Goal: Task Accomplishment & Management: Complete application form

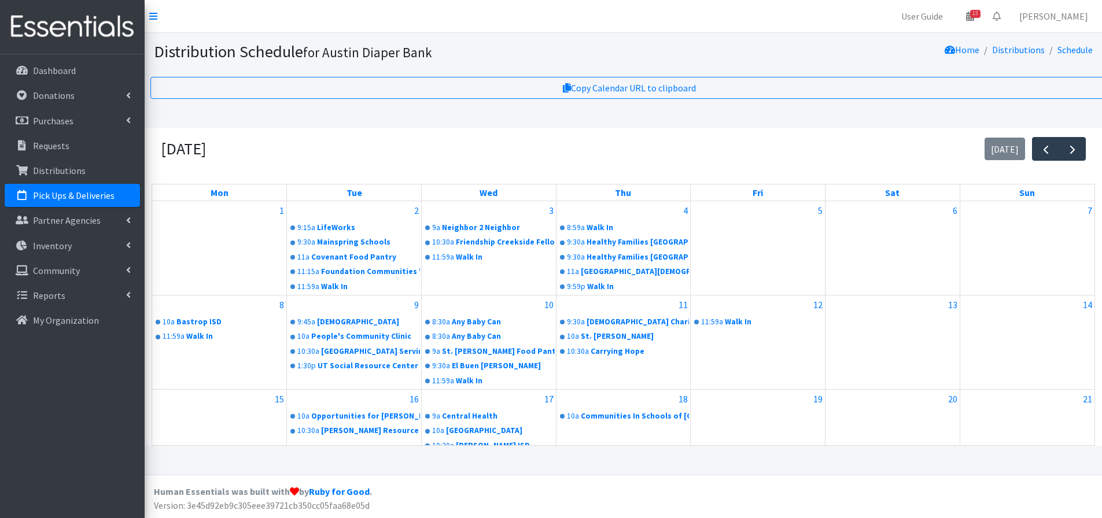
scroll to position [202, 0]
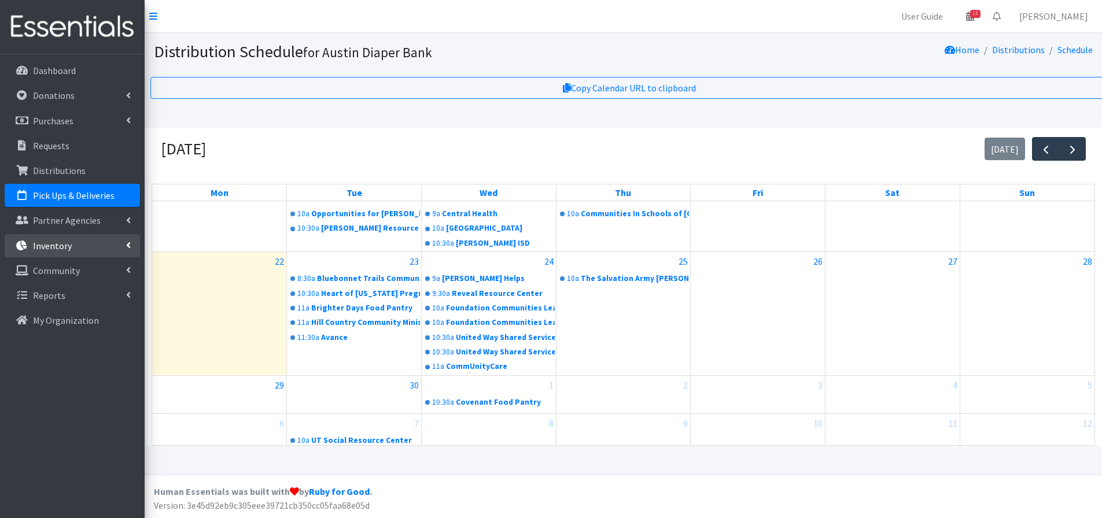
click at [57, 248] on p "Inventory" at bounding box center [52, 246] width 39 height 12
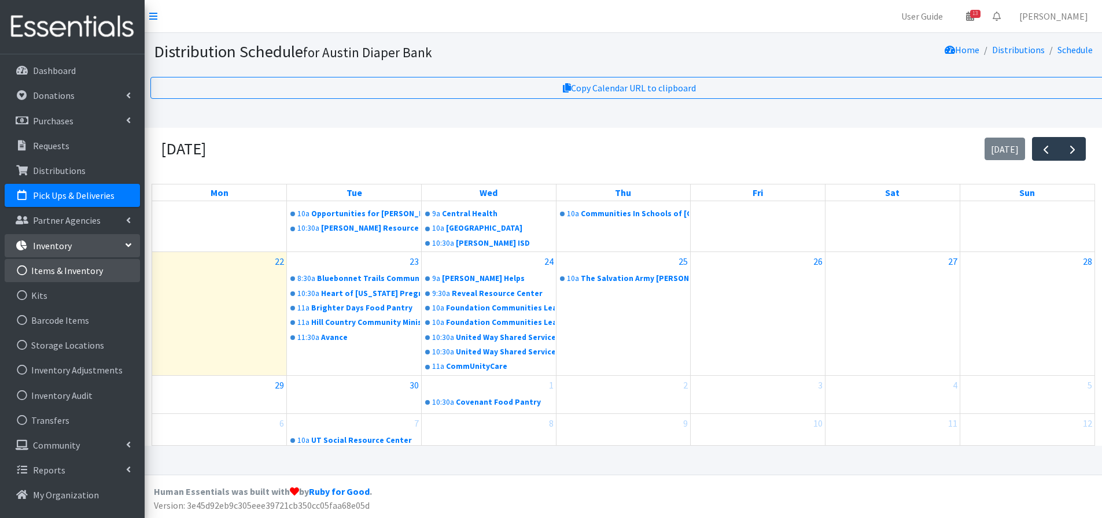
click at [59, 267] on link "Items & Inventory" at bounding box center [72, 270] width 135 height 23
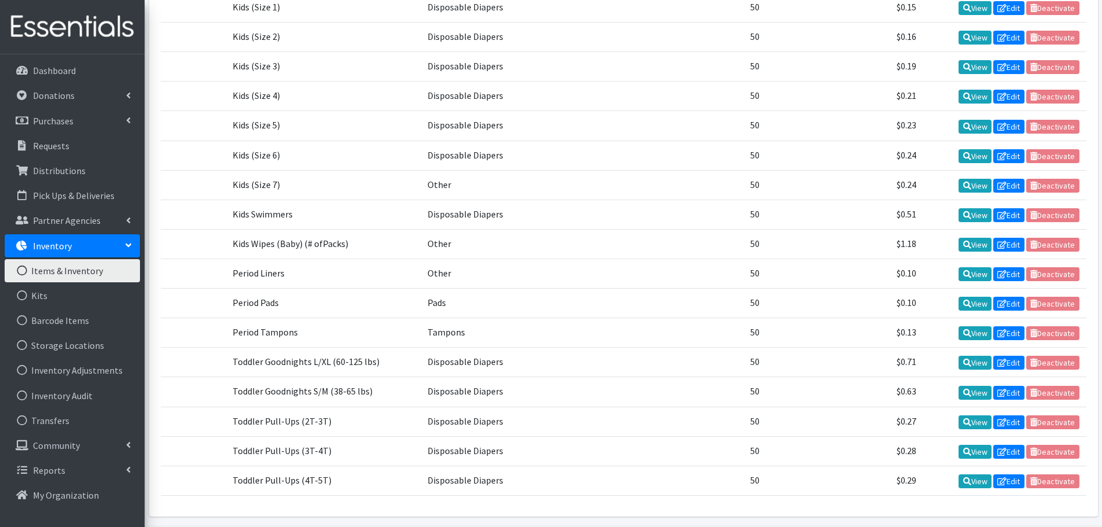
scroll to position [488, 0]
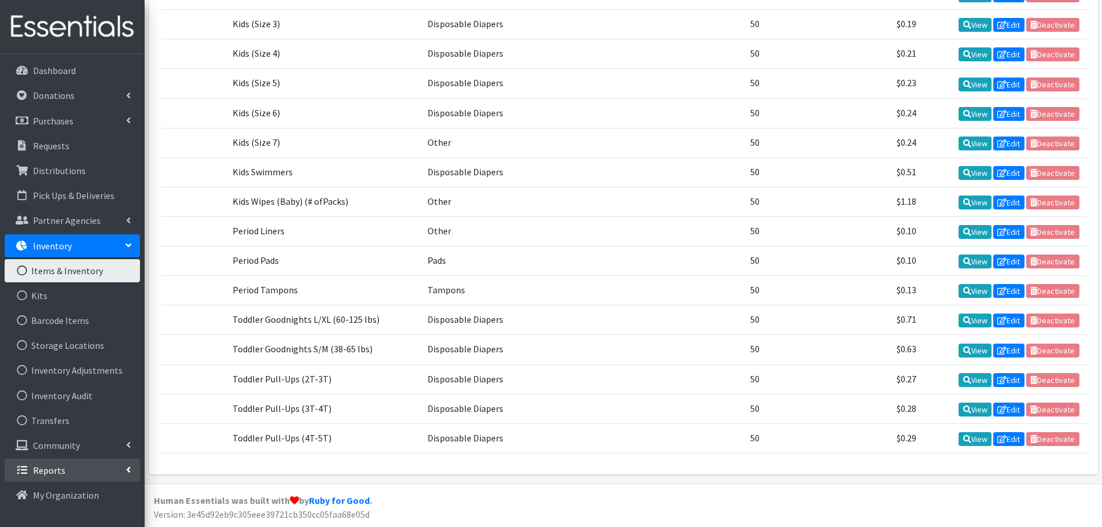
click at [60, 466] on p "Reports" at bounding box center [49, 471] width 32 height 12
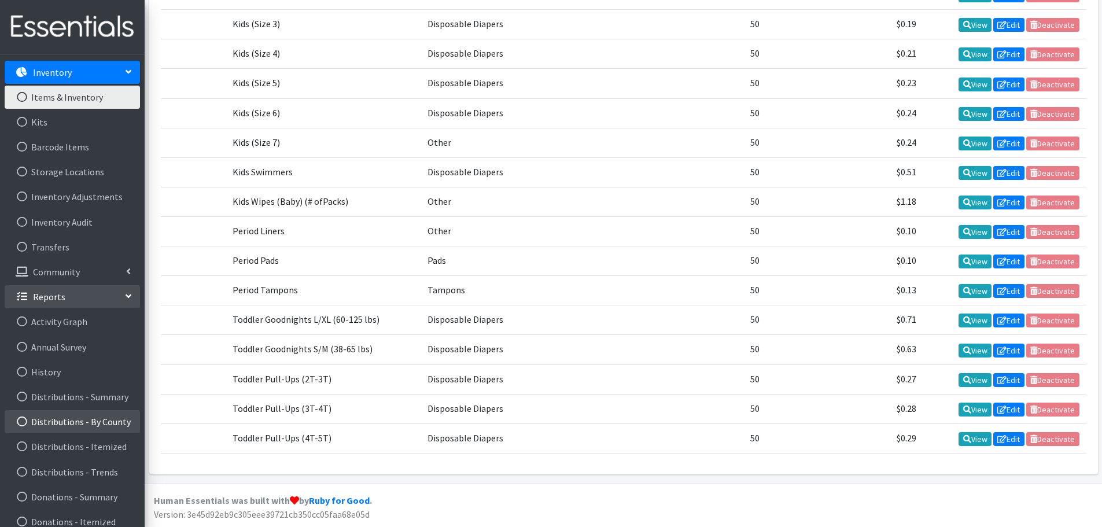
scroll to position [231, 0]
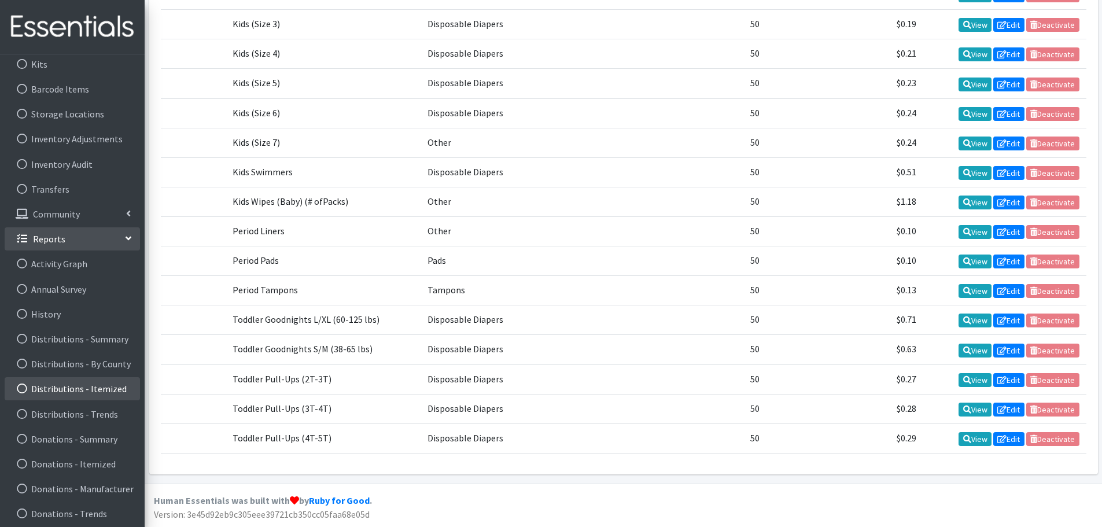
click at [87, 392] on link "Distributions - Itemized" at bounding box center [72, 388] width 135 height 23
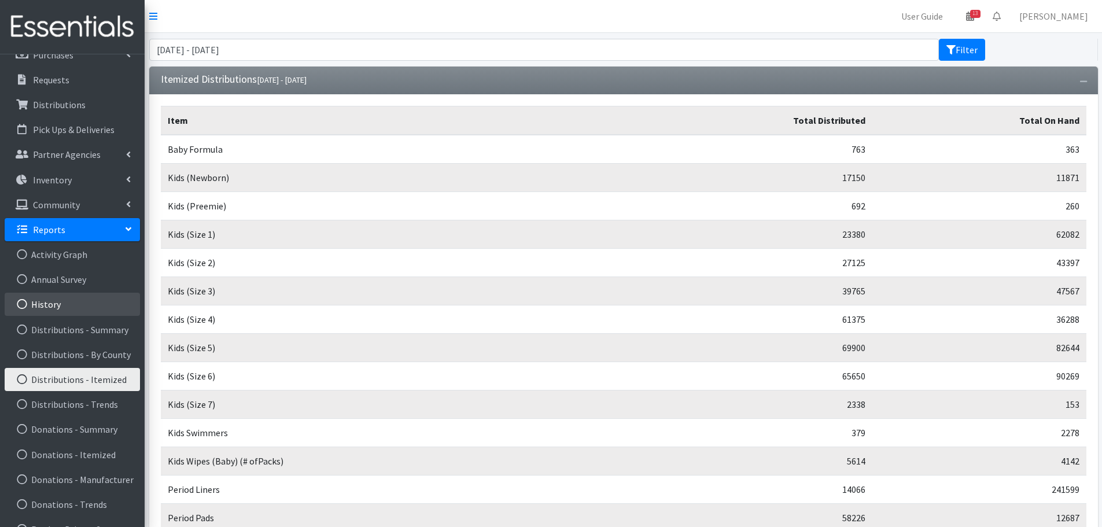
scroll to position [160, 0]
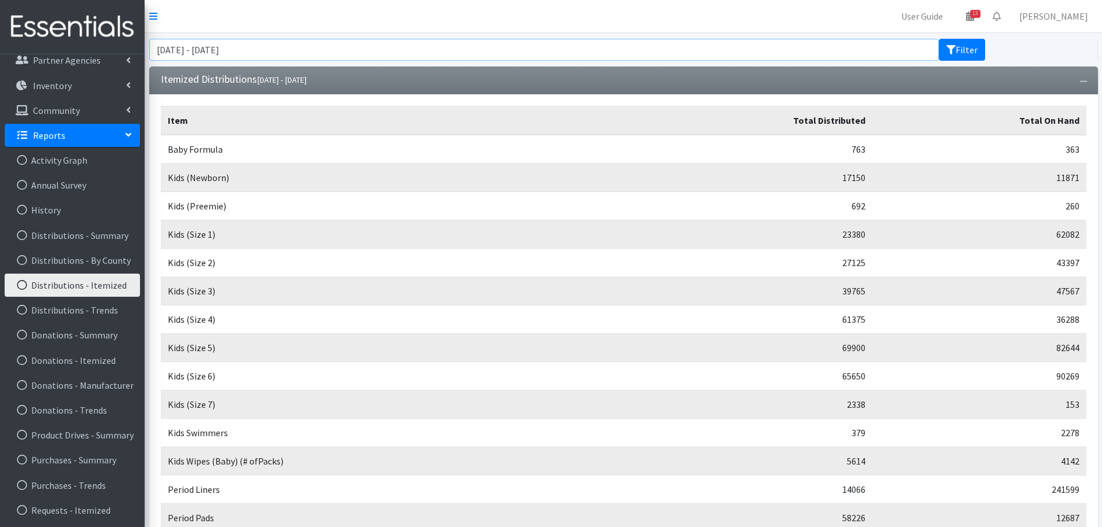
click at [311, 46] on input "[DATE] - [DATE]" at bounding box center [544, 50] width 790 height 22
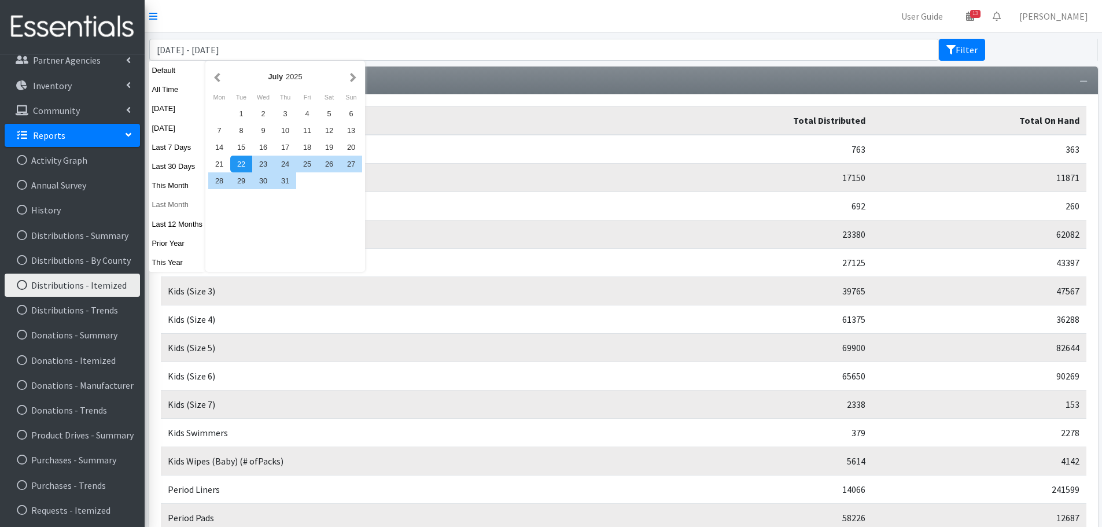
click at [182, 205] on button "Last Month" at bounding box center [177, 204] width 57 height 17
type input "[DATE] - [DATE]"
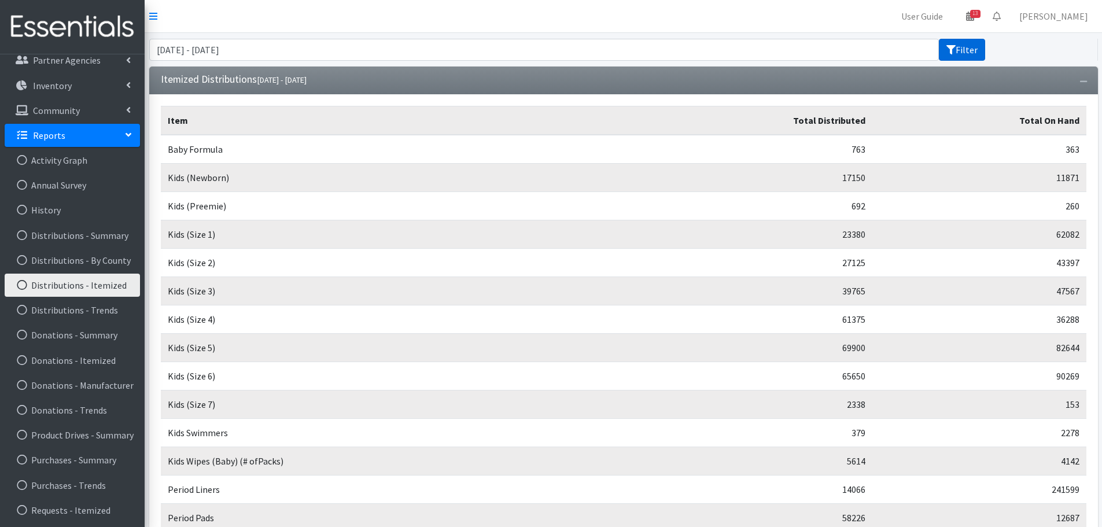
click at [971, 47] on button "Filter" at bounding box center [962, 50] width 46 height 22
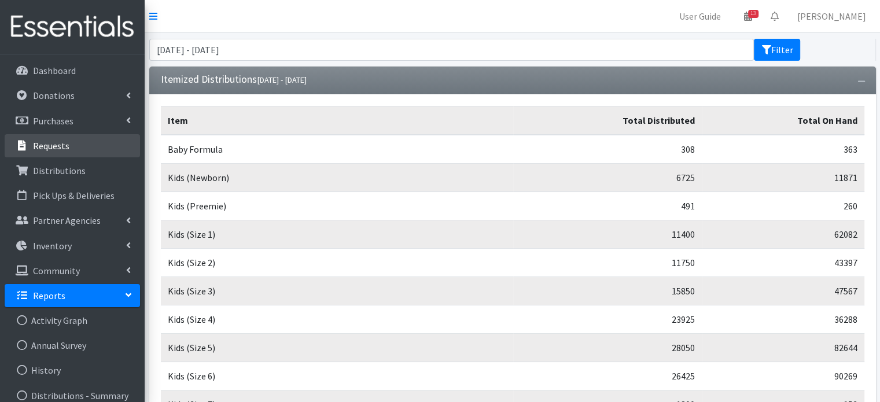
click at [67, 140] on p "Requests" at bounding box center [51, 146] width 36 height 12
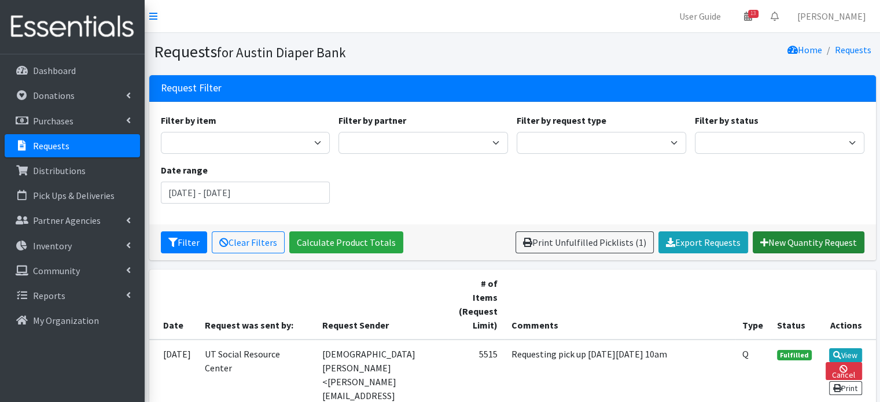
click at [790, 238] on link "New Quantity Request" at bounding box center [809, 242] width 112 height 22
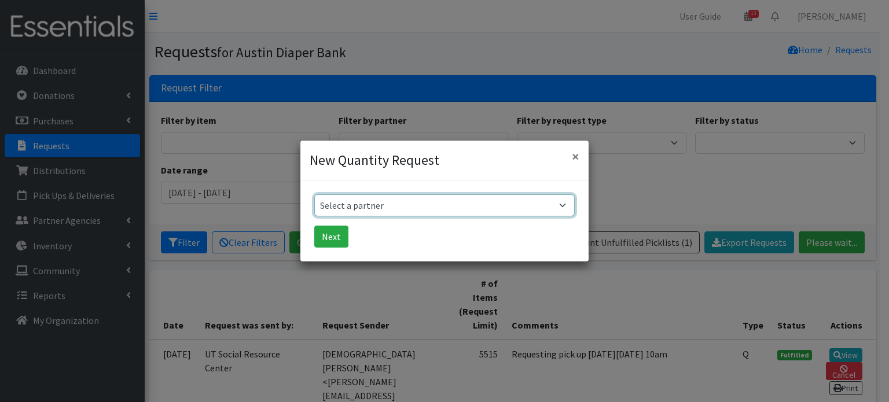
click at [561, 208] on select "Select a partner ADB House Account Adult Protective Services Any Baby Can Ascen…" at bounding box center [444, 205] width 260 height 22
select select "8039"
click at [314, 194] on select "Select a partner ADB House Account Adult Protective Services Any Baby Can Ascen…" at bounding box center [444, 205] width 260 height 22
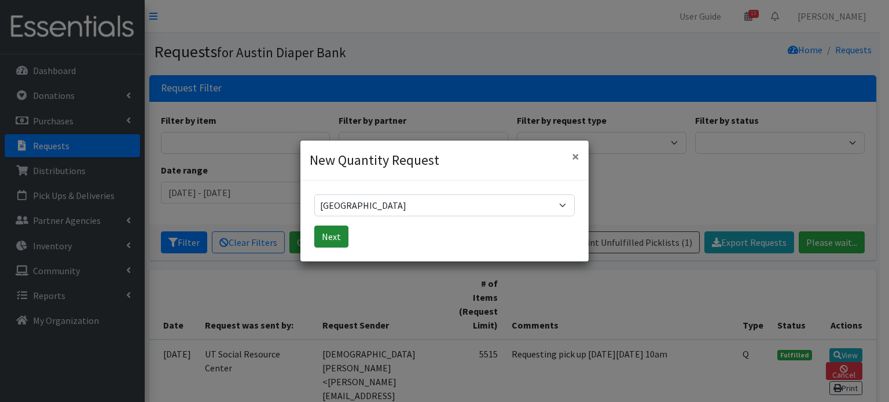
click at [325, 234] on button "Next" at bounding box center [331, 237] width 34 height 22
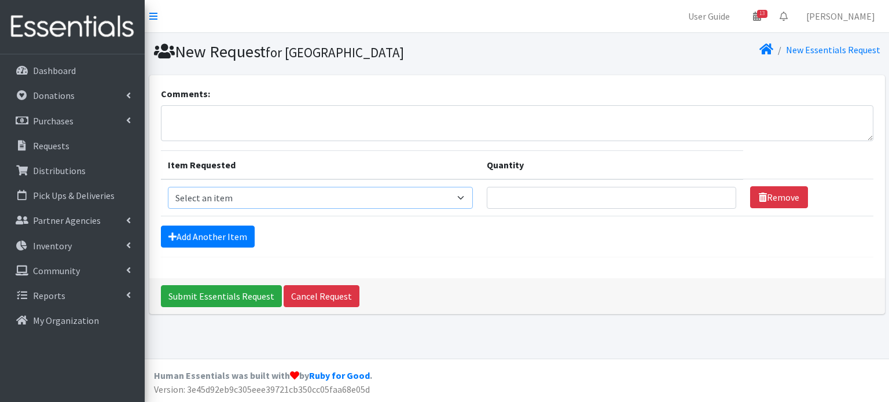
click at [467, 194] on select "Select an item Baby Formula Kids (Newborn) Kids (Preemie) Kids (Size 1) Kids (S…" at bounding box center [320, 198] width 305 height 22
select select "451"
click at [168, 187] on select "Select an item Baby Formula Kids (Newborn) Kids (Preemie) Kids (Size 1) Kids (S…" at bounding box center [320, 198] width 305 height 22
click at [671, 198] on input "Quantity" at bounding box center [611, 198] width 249 height 22
type input "1150"
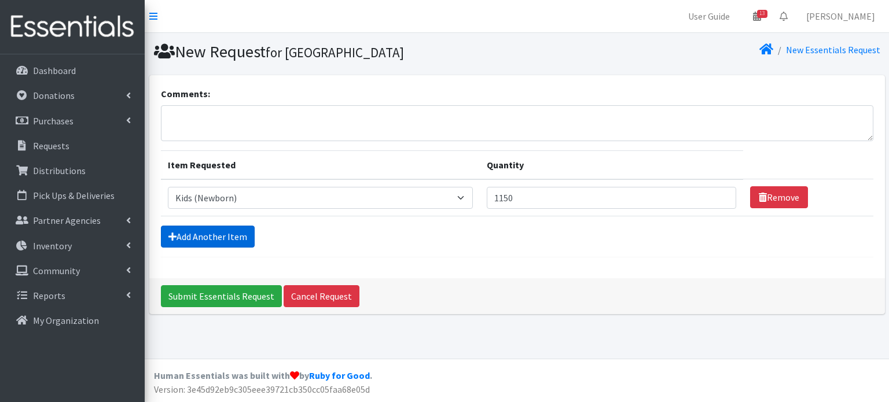
click at [243, 238] on link "Add Another Item" at bounding box center [208, 237] width 94 height 22
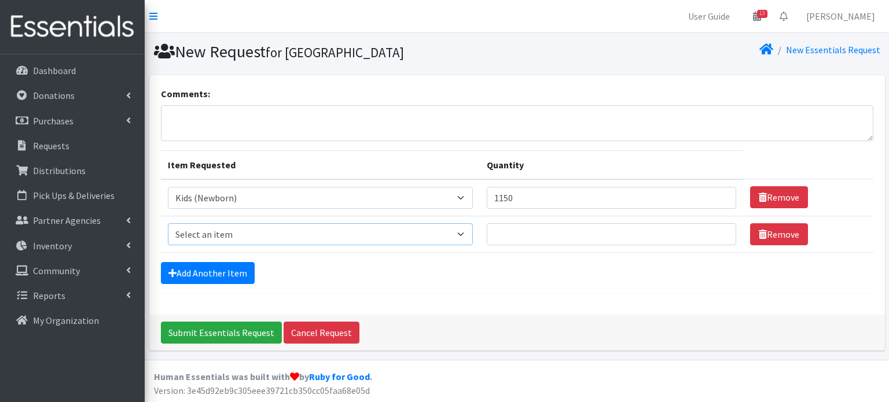
click at [220, 232] on select "Select an item Baby Formula Kids (Newborn) Kids (Preemie) Kids (Size 1) Kids (S…" at bounding box center [320, 234] width 305 height 22
select select "453"
click at [168, 223] on select "Select an item Baby Formula Kids (Newborn) Kids (Preemie) Kids (Size 1) Kids (S…" at bounding box center [320, 234] width 305 height 22
click at [576, 228] on input "Quantity" at bounding box center [611, 234] width 249 height 22
type input "1050"
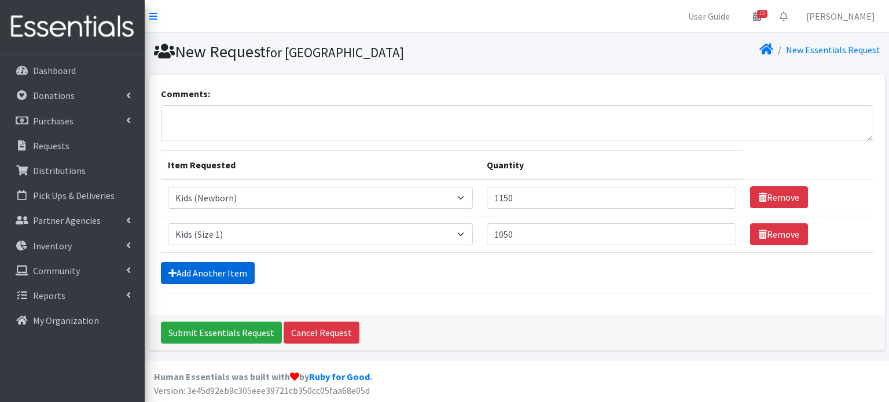
click at [218, 279] on link "Add Another Item" at bounding box center [208, 273] width 94 height 22
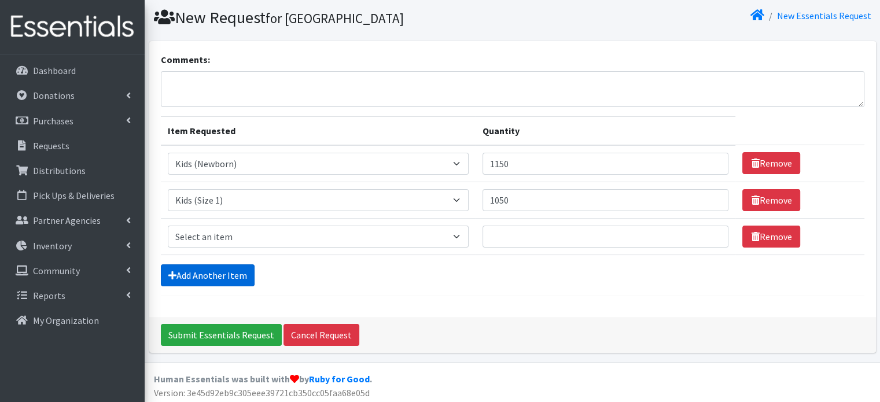
scroll to position [35, 0]
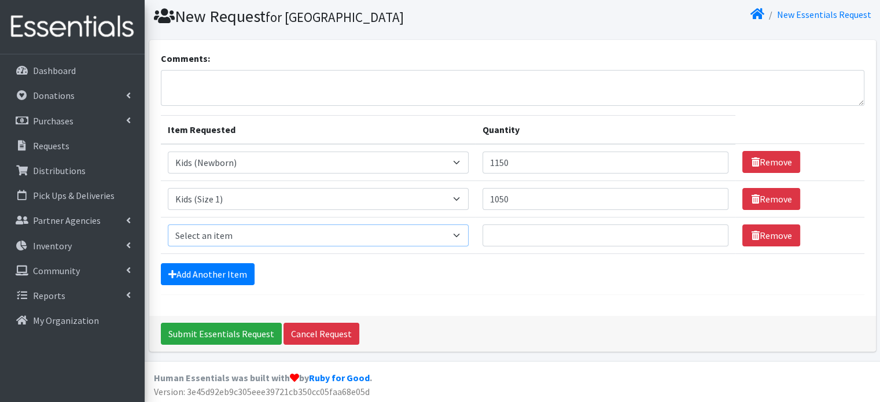
click at [224, 231] on select "Select an item Baby Formula Kids (Newborn) Kids (Preemie) Kids (Size 1) Kids (S…" at bounding box center [318, 235] width 301 height 22
select select "440"
click at [168, 224] on select "Select an item Baby Formula Kids (Newborn) Kids (Preemie) Kids (Size 1) Kids (S…" at bounding box center [318, 235] width 301 height 22
click at [504, 230] on input "Quantity" at bounding box center [605, 235] width 246 height 22
type input "975"
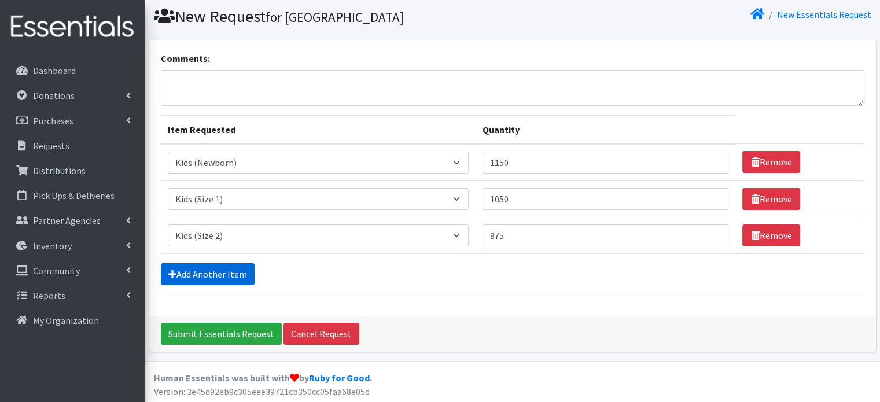
click at [195, 274] on link "Add Another Item" at bounding box center [208, 274] width 94 height 22
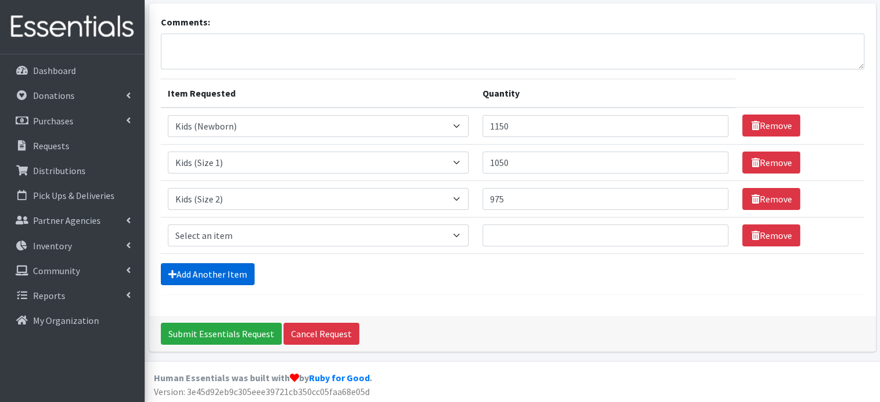
scroll to position [72, 0]
click at [207, 230] on select "Select an item Baby Formula Kids (Newborn) Kids (Preemie) Kids (Size 1) Kids (S…" at bounding box center [318, 235] width 301 height 22
select select "442"
click at [168, 224] on select "Select an item Baby Formula Kids (Newborn) Kids (Preemie) Kids (Size 1) Kids (S…" at bounding box center [318, 235] width 301 height 22
click at [504, 224] on input "Quantity" at bounding box center [605, 235] width 246 height 22
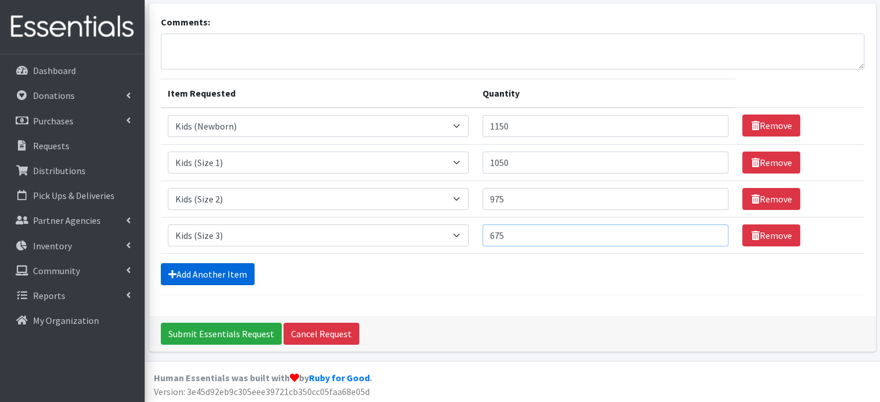
type input "675"
click at [238, 275] on link "Add Another Item" at bounding box center [208, 274] width 94 height 22
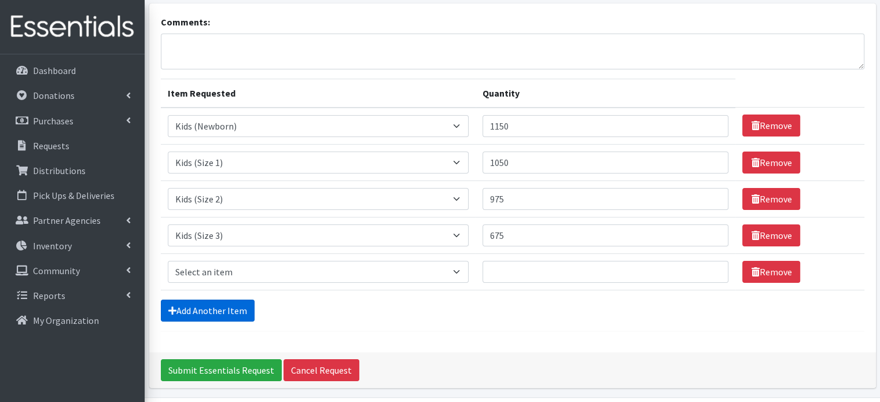
scroll to position [108, 0]
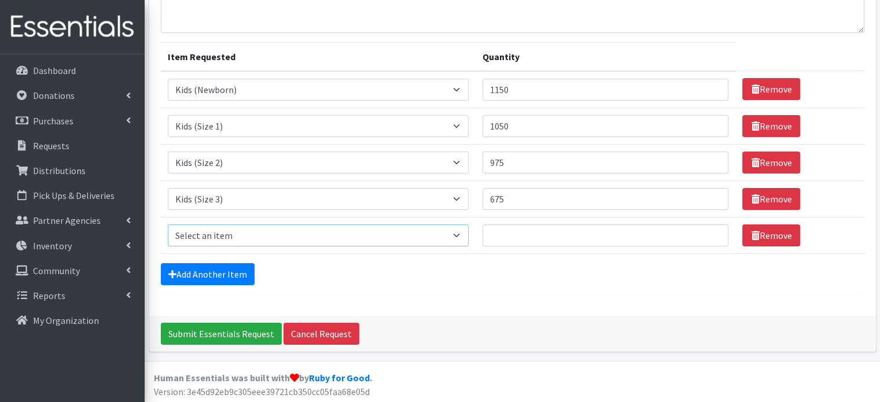
click at [190, 231] on select "Select an item Baby Formula Kids (Newborn) Kids (Preemie) Kids (Size 1) Kids (S…" at bounding box center [318, 235] width 301 height 22
select select "459"
click at [168, 224] on select "Select an item Baby Formula Kids (Newborn) Kids (Preemie) Kids (Size 1) Kids (S…" at bounding box center [318, 235] width 301 height 22
click at [507, 231] on input "Quantity" at bounding box center [605, 235] width 246 height 22
type input "550"
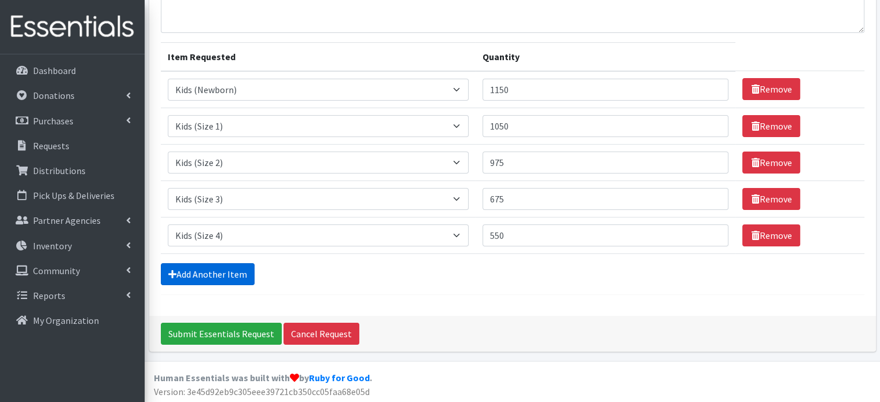
click at [221, 281] on link "Add Another Item" at bounding box center [208, 274] width 94 height 22
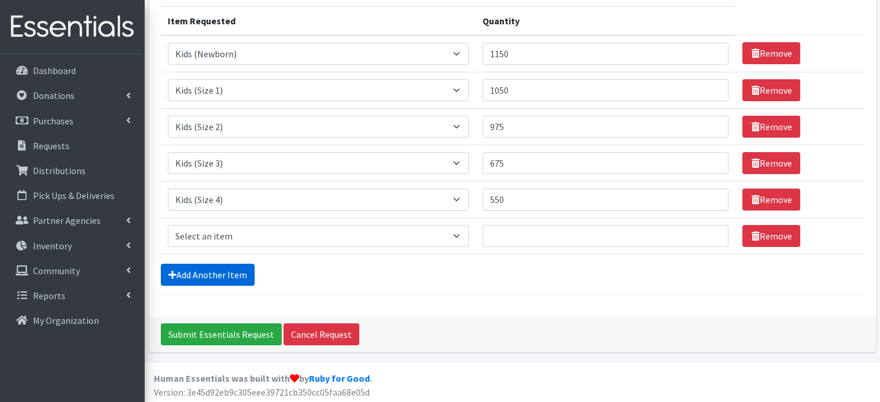
scroll to position [145, 0]
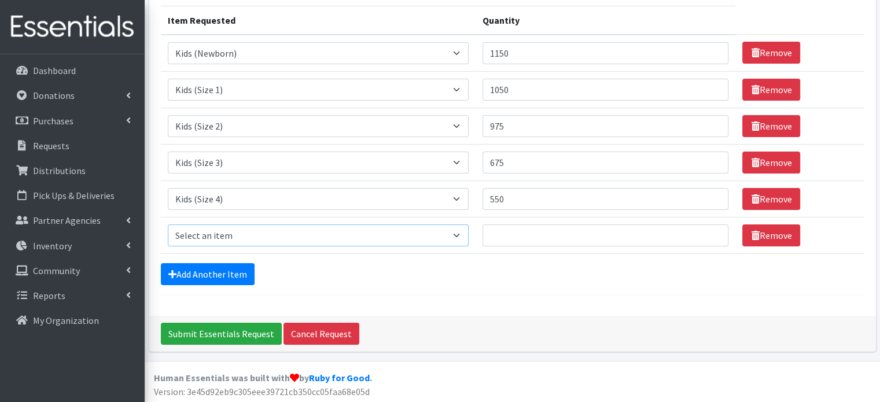
click at [215, 234] on select "Select an item Baby Formula Kids (Newborn) Kids (Preemie) Kids (Size 1) Kids (S…" at bounding box center [318, 235] width 301 height 22
select select "460"
click at [168, 224] on select "Select an item Baby Formula Kids (Newborn) Kids (Preemie) Kids (Size 1) Kids (S…" at bounding box center [318, 235] width 301 height 22
click at [497, 229] on input "Quantity" at bounding box center [605, 235] width 246 height 22
type input "475"
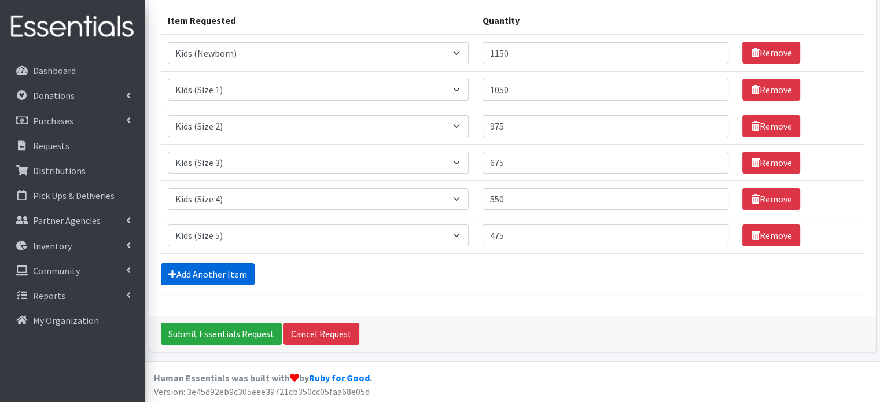
click at [218, 277] on link "Add Another Item" at bounding box center [208, 274] width 94 height 22
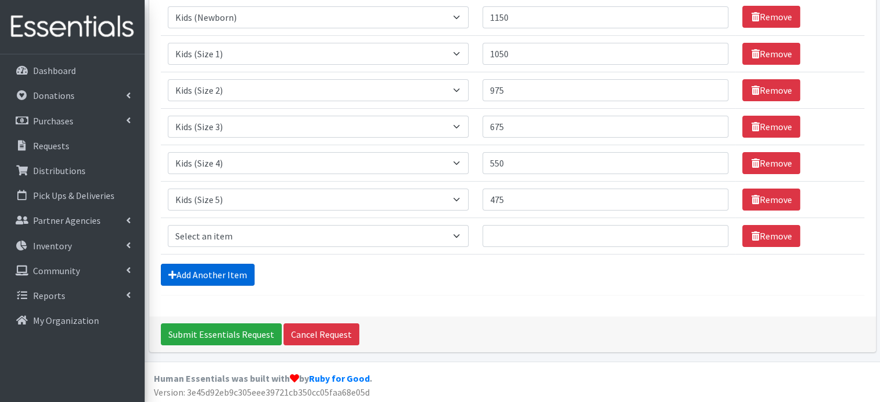
scroll to position [180, 0]
click at [231, 231] on select "Select an item Baby Formula Kids (Newborn) Kids (Preemie) Kids (Size 1) Kids (S…" at bounding box center [318, 236] width 301 height 22
select select "462"
click at [168, 225] on select "Select an item Baby Formula Kids (Newborn) Kids (Preemie) Kids (Size 1) Kids (S…" at bounding box center [318, 236] width 301 height 22
click at [538, 229] on input "Quantity" at bounding box center [605, 236] width 246 height 22
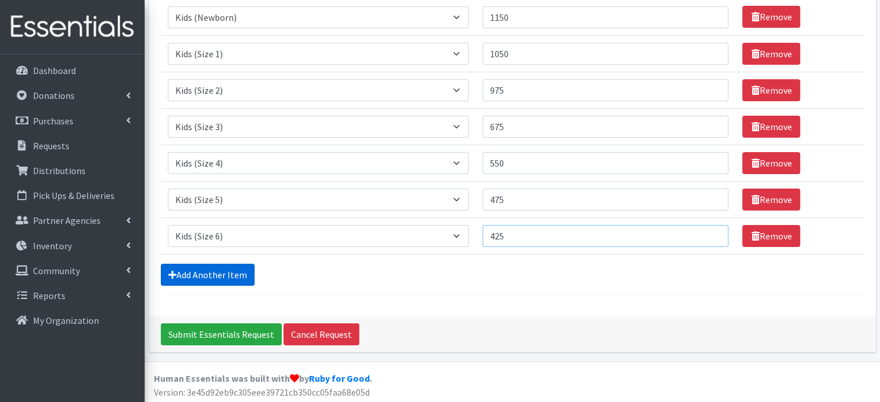
type input "425"
click at [245, 275] on link "Add Another Item" at bounding box center [208, 275] width 94 height 22
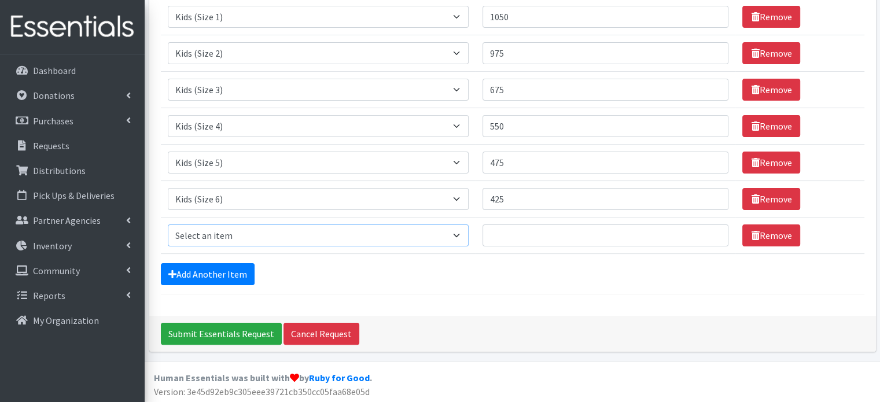
click at [208, 236] on select "Select an item Baby Formula Kids (Newborn) Kids (Preemie) Kids (Size 1) Kids (S…" at bounding box center [318, 235] width 301 height 22
select select "1535"
click at [168, 224] on select "Select an item Baby Formula Kids (Newborn) Kids (Preemie) Kids (Size 1) Kids (S…" at bounding box center [318, 235] width 301 height 22
click at [547, 229] on input "Quantity" at bounding box center [605, 235] width 246 height 22
type input "1600"
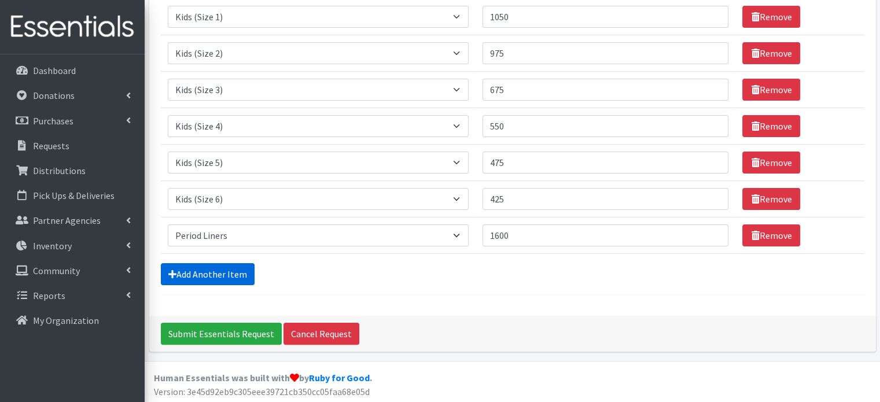
click at [220, 275] on link "Add Another Item" at bounding box center [208, 274] width 94 height 22
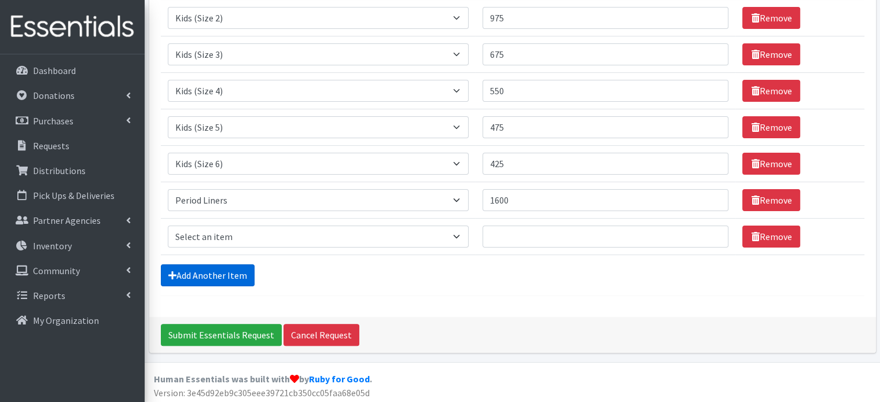
scroll to position [253, 0]
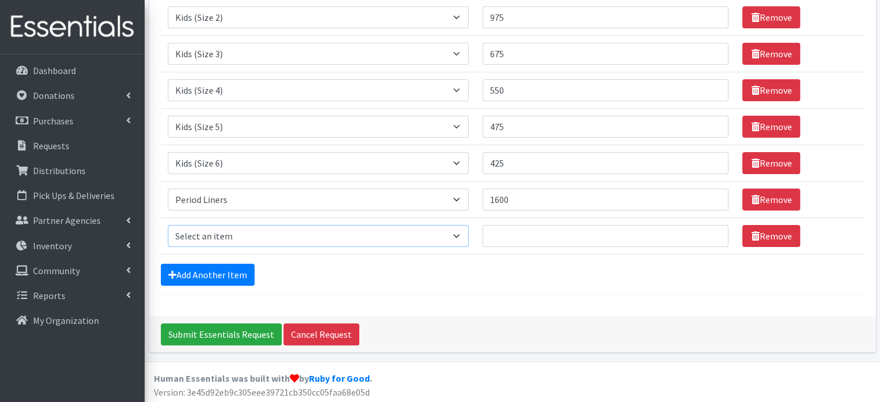
click at [211, 237] on select "Select an item Baby Formula Kids (Newborn) Kids (Preemie) Kids (Size 1) Kids (S…" at bounding box center [318, 236] width 301 height 22
select select "1536"
click at [168, 225] on select "Select an item Baby Formula Kids (Newborn) Kids (Preemie) Kids (Size 1) Kids (S…" at bounding box center [318, 236] width 301 height 22
click at [536, 229] on input "Quantity" at bounding box center [605, 236] width 246 height 22
type input "200"
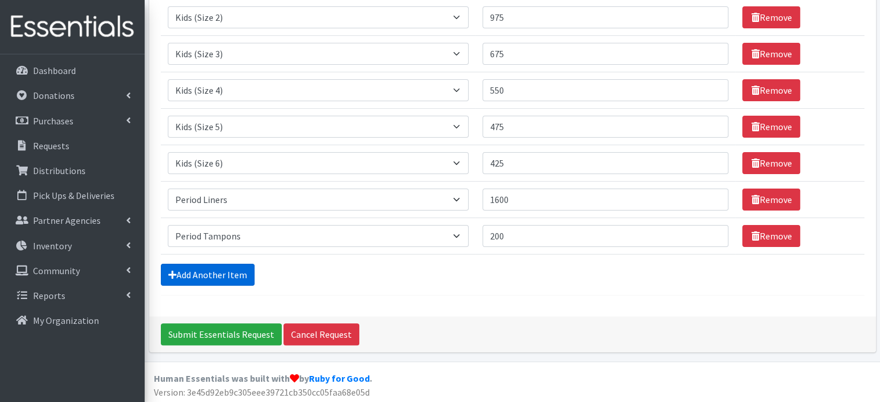
click at [189, 275] on link "Add Another Item" at bounding box center [208, 275] width 94 height 22
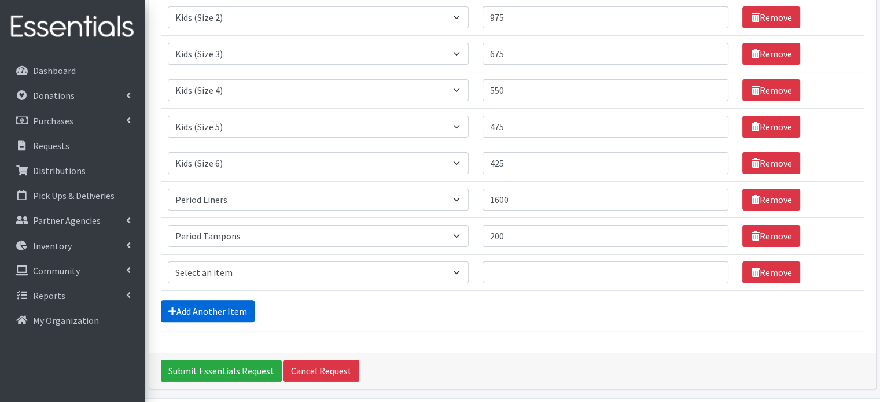
scroll to position [290, 0]
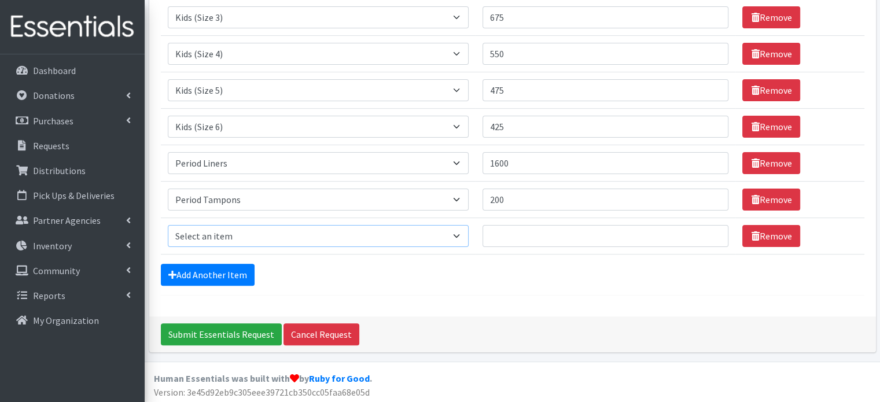
click at [193, 236] on select "Select an item Baby Formula Kids (Newborn) Kids (Preemie) Kids (Size 1) Kids (S…" at bounding box center [318, 236] width 301 height 22
select select "1534"
click at [168, 225] on select "Select an item Baby Formula Kids (Newborn) Kids (Preemie) Kids (Size 1) Kids (S…" at bounding box center [318, 236] width 301 height 22
click at [563, 230] on input "Quantity" at bounding box center [605, 236] width 246 height 22
type input "400"
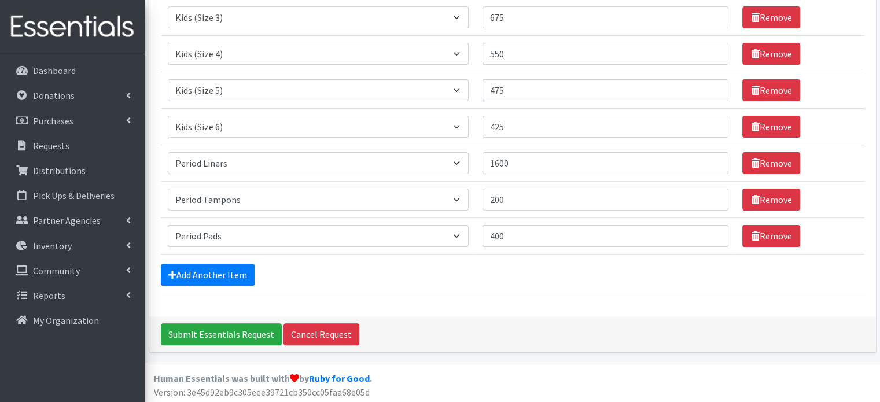
click at [401, 279] on div "Add Another Item" at bounding box center [512, 275] width 703 height 22
click at [213, 271] on link "Add Another Item" at bounding box center [208, 275] width 94 height 22
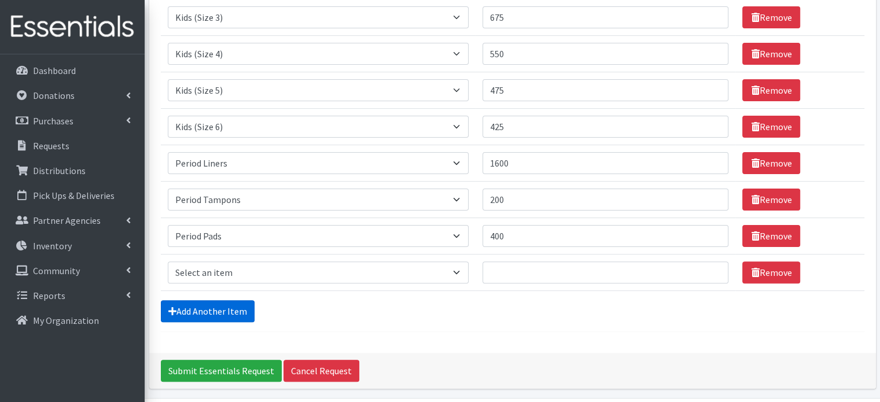
scroll to position [326, 0]
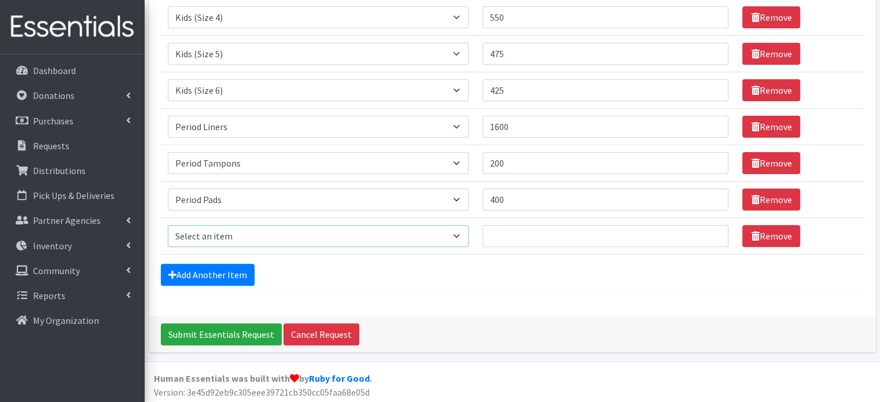
click at [211, 237] on select "Select an item Baby Formula Kids (Newborn) Kids (Preemie) Kids (Size 1) Kids (S…" at bounding box center [318, 236] width 301 height 22
select select "444"
click at [168, 225] on select "Select an item Baby Formula Kids (Newborn) Kids (Preemie) Kids (Size 1) Kids (S…" at bounding box center [318, 236] width 301 height 22
click at [503, 233] on input "Quantity" at bounding box center [605, 236] width 246 height 22
type input "100"
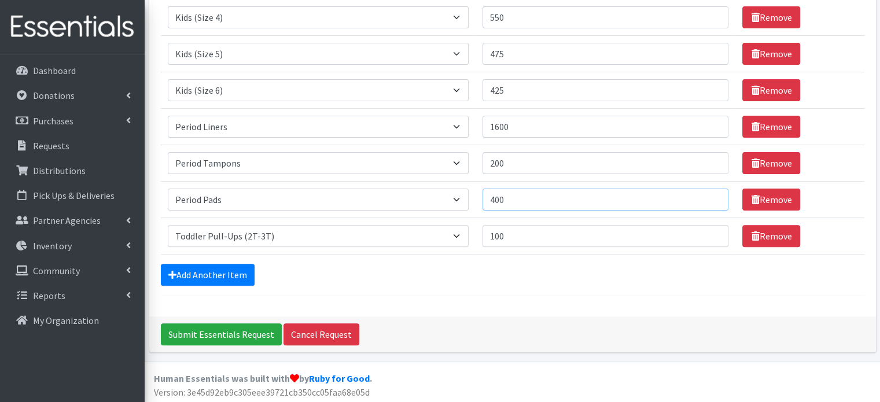
click at [537, 201] on input "400" at bounding box center [605, 200] width 246 height 22
